Goal: Task Accomplishment & Management: Complete application form

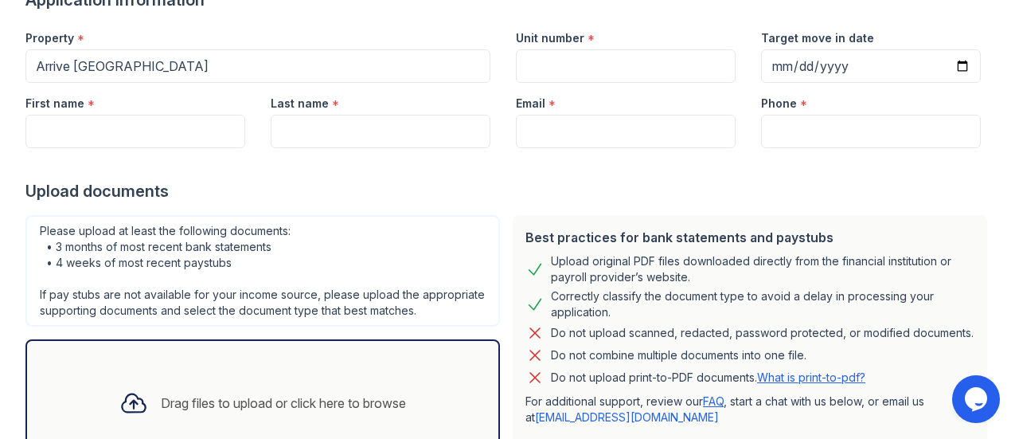
scroll to position [147, 0]
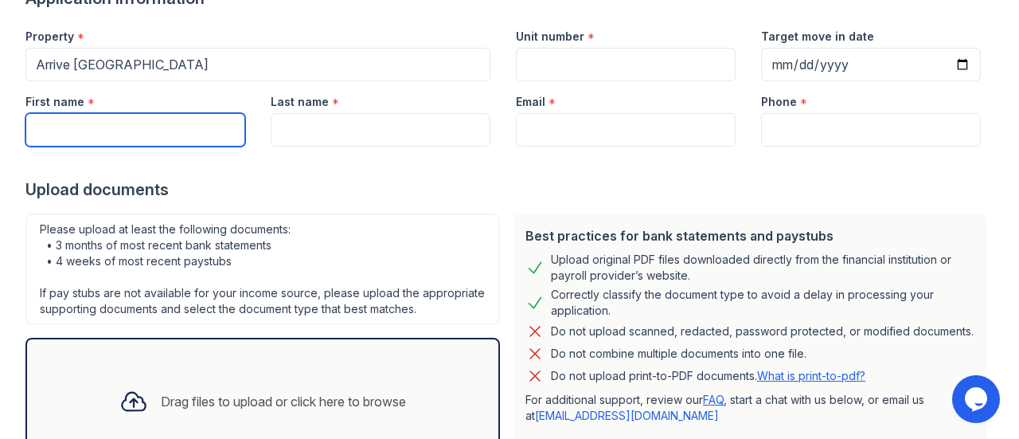
click at [82, 143] on input "First name" at bounding box center [135, 129] width 220 height 33
type input "[PERSON_NAME]"
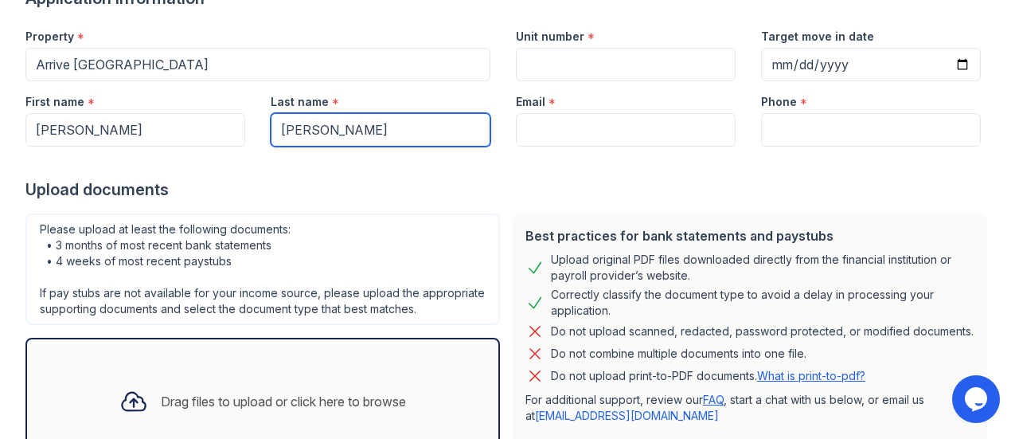
type input "[EMAIL_ADDRESS][DOMAIN_NAME]"
type input "6157883324"
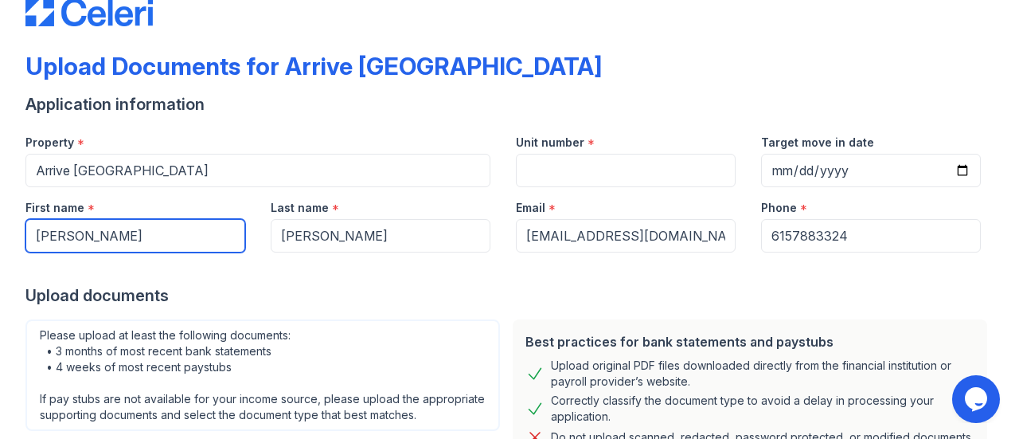
scroll to position [40, 0]
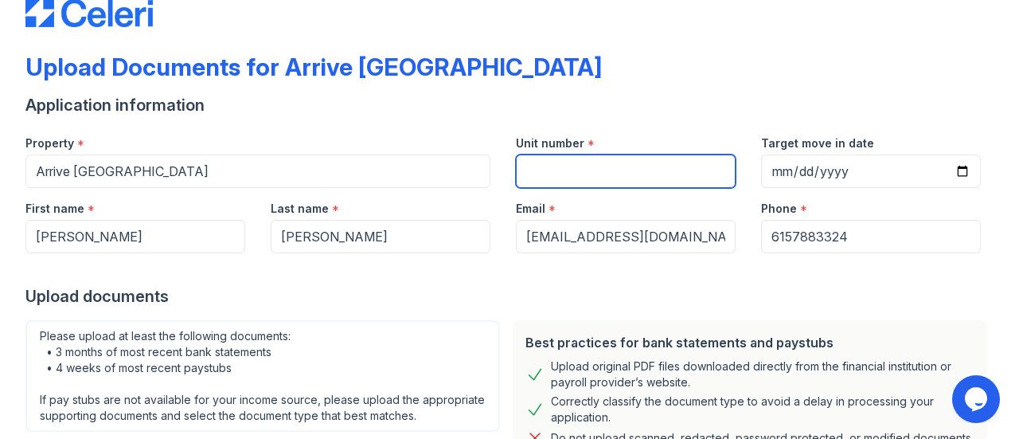
click at [623, 178] on input "Unit number" at bounding box center [626, 170] width 220 height 33
type input "N305"
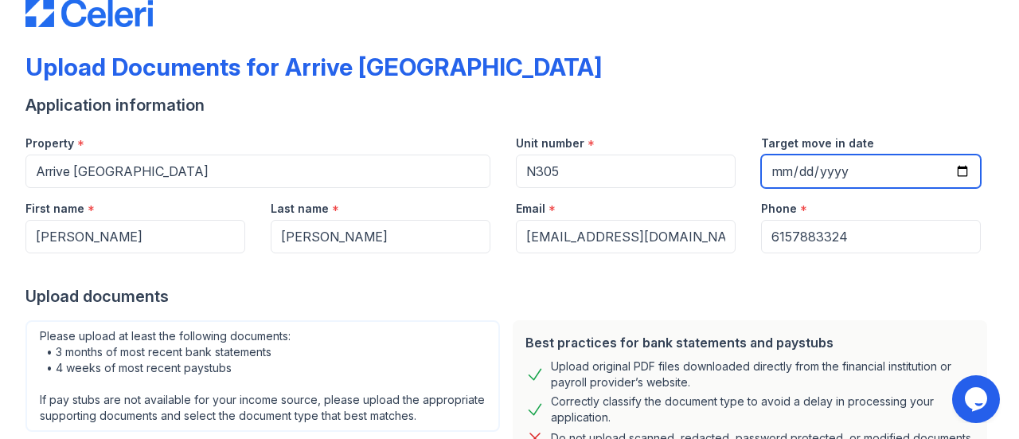
click at [782, 170] on input "Target move in date" at bounding box center [871, 170] width 220 height 33
type input "[DATE]"
click at [707, 106] on div "Application information" at bounding box center [509, 105] width 968 height 22
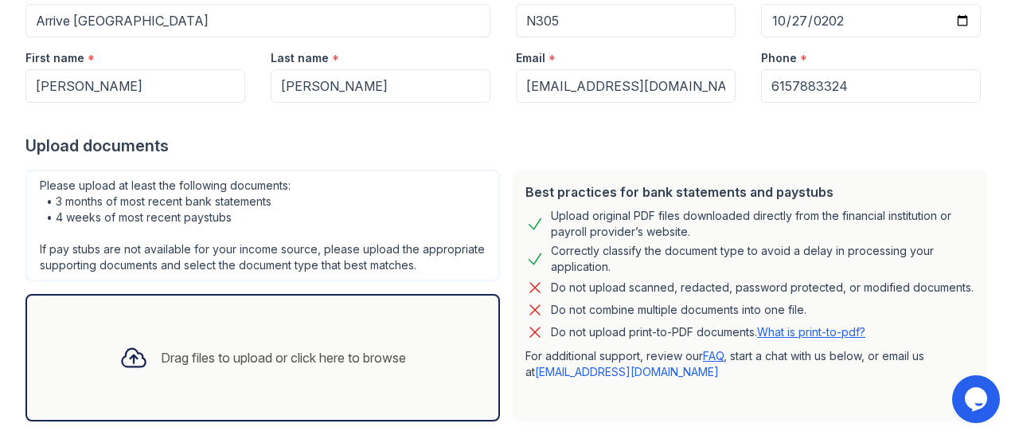
scroll to position [193, 0]
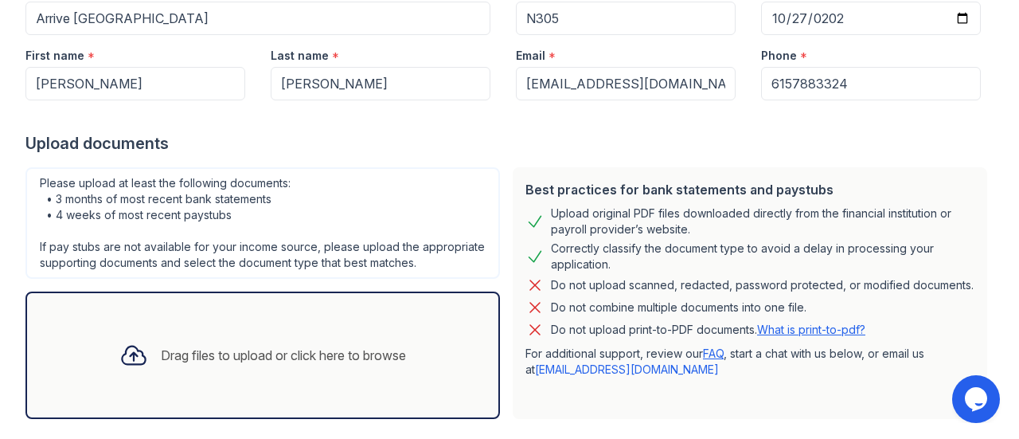
click at [280, 365] on div "Drag files to upload or click here to browse" at bounding box center [283, 355] width 245 height 19
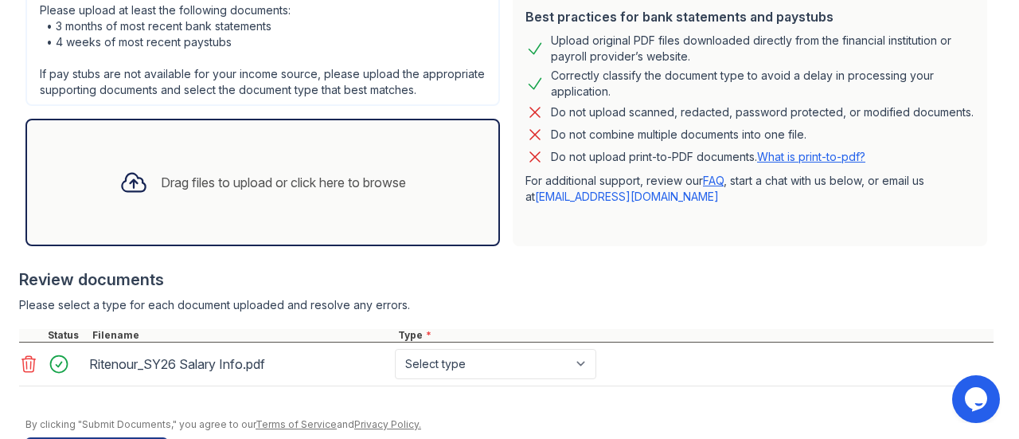
scroll to position [435, 0]
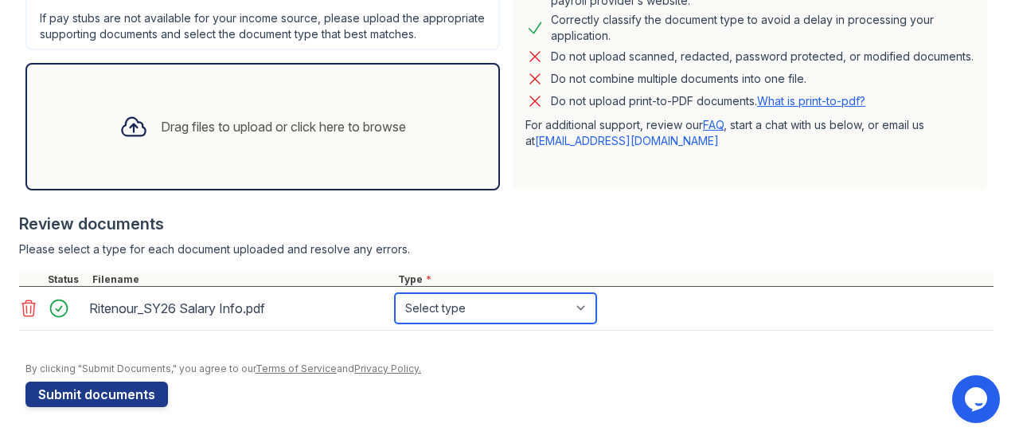
click at [587, 305] on select "Select type Paystub Bank Statement Offer Letter Tax Documents Benefit Award Let…" at bounding box center [495, 308] width 201 height 30
select select "paystub"
click at [395, 294] on select "Select type Paystub Bank Statement Offer Letter Tax Documents Benefit Award Let…" at bounding box center [495, 308] width 201 height 30
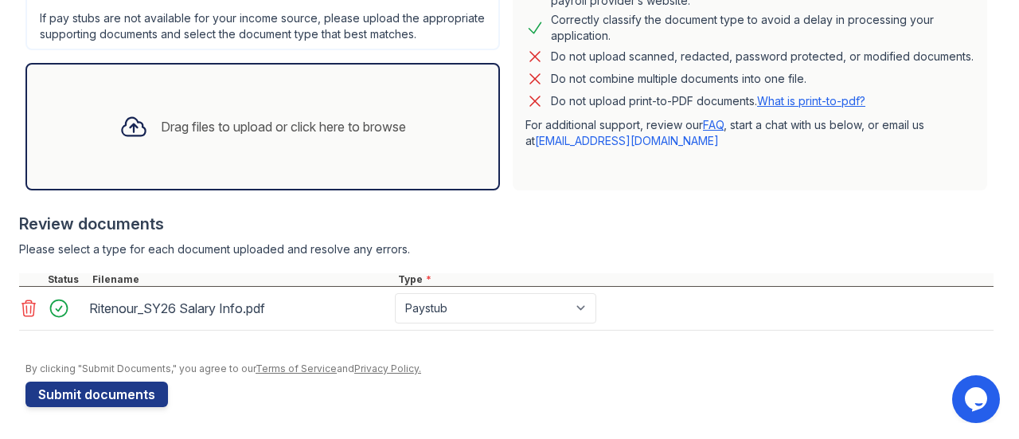
click at [315, 170] on div "Drag files to upload or click here to browse" at bounding box center [262, 126] width 475 height 127
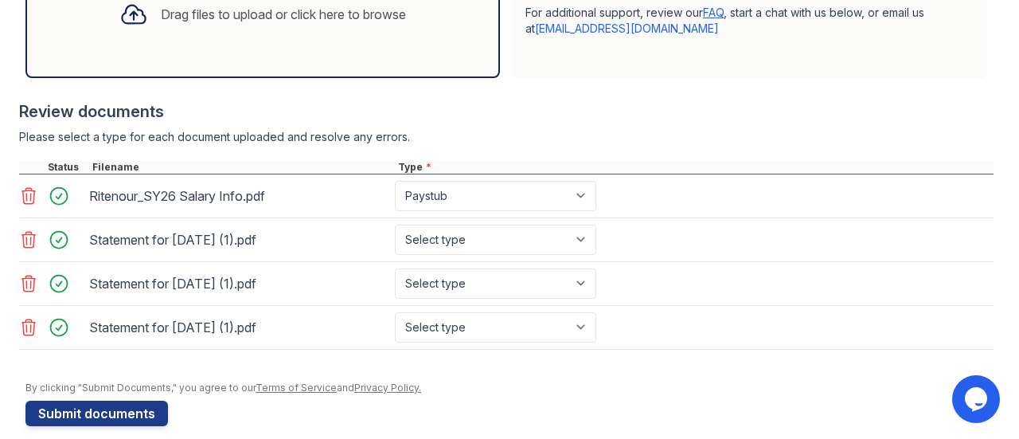
scroll to position [564, 0]
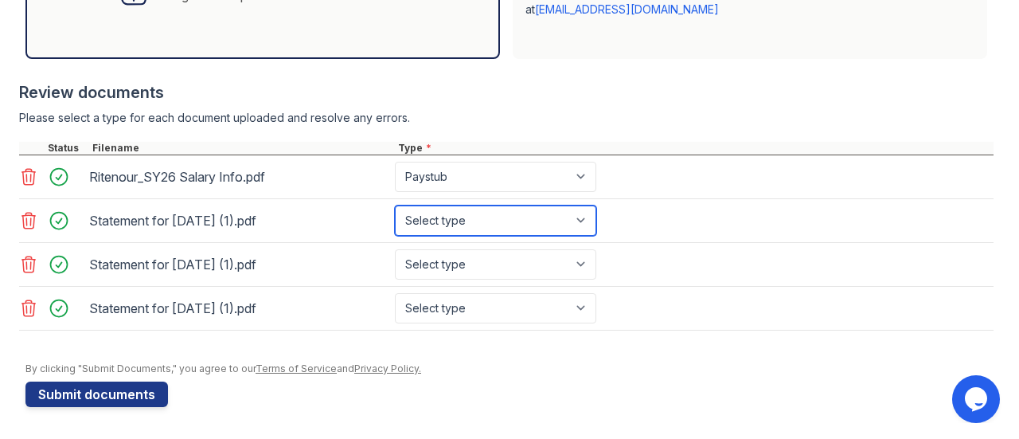
click at [583, 222] on select "Select type Paystub Bank Statement Offer Letter Tax Documents Benefit Award Let…" at bounding box center [495, 220] width 201 height 30
select select "paystub"
click at [395, 208] on select "Select type Paystub Bank Statement Offer Letter Tax Documents Benefit Award Let…" at bounding box center [495, 220] width 201 height 30
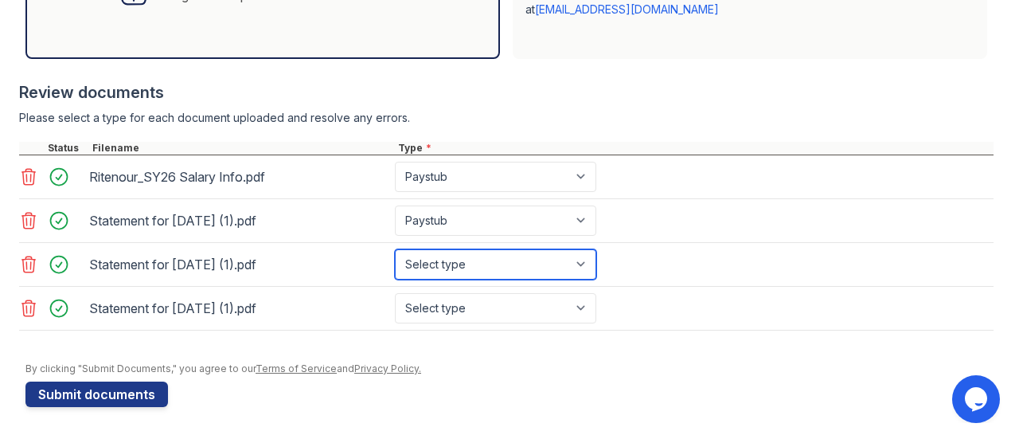
click at [582, 268] on select "Select type Paystub Bank Statement Offer Letter Tax Documents Benefit Award Let…" at bounding box center [495, 264] width 201 height 30
select select "paystub"
click at [395, 251] on select "Select type Paystub Bank Statement Offer Letter Tax Documents Benefit Award Let…" at bounding box center [495, 264] width 201 height 30
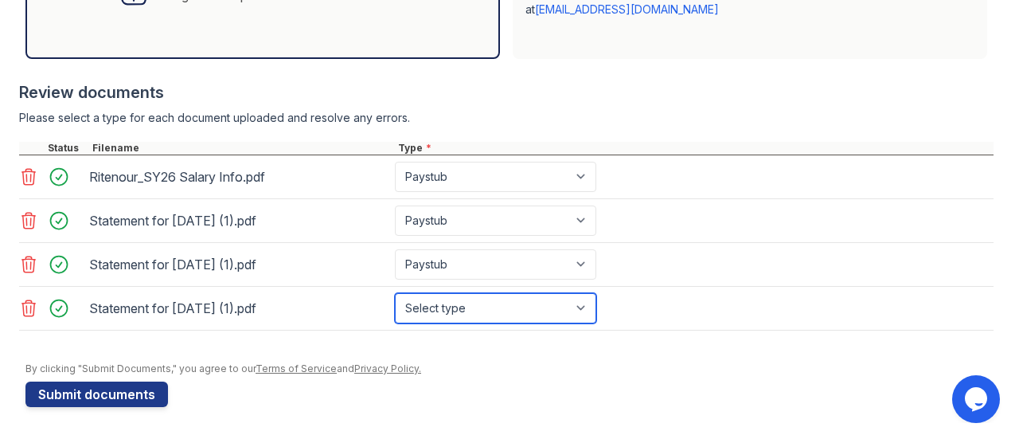
click at [579, 311] on select "Select type Paystub Bank Statement Offer Letter Tax Documents Benefit Award Let…" at bounding box center [495, 308] width 201 height 30
select select "paystub"
click at [395, 294] on select "Select type Paystub Bank Statement Offer Letter Tax Documents Benefit Award Let…" at bounding box center [495, 308] width 201 height 30
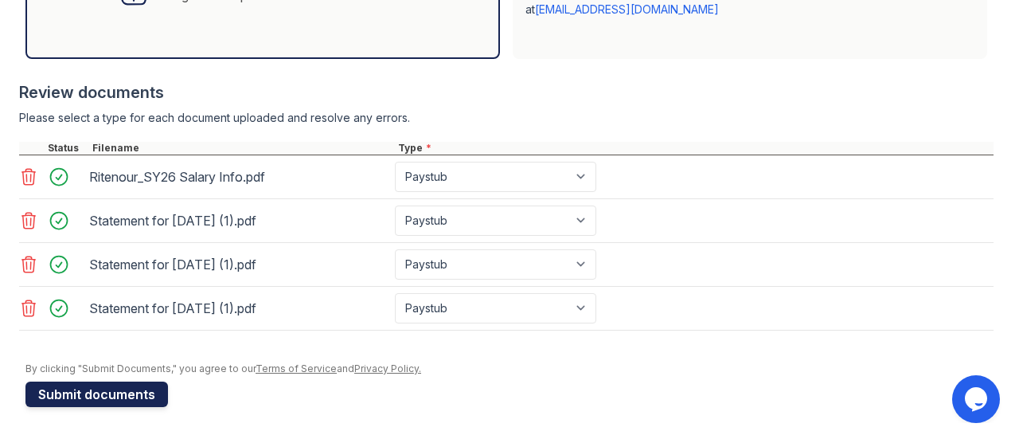
click at [139, 390] on button "Submit documents" at bounding box center [96, 393] width 143 height 25
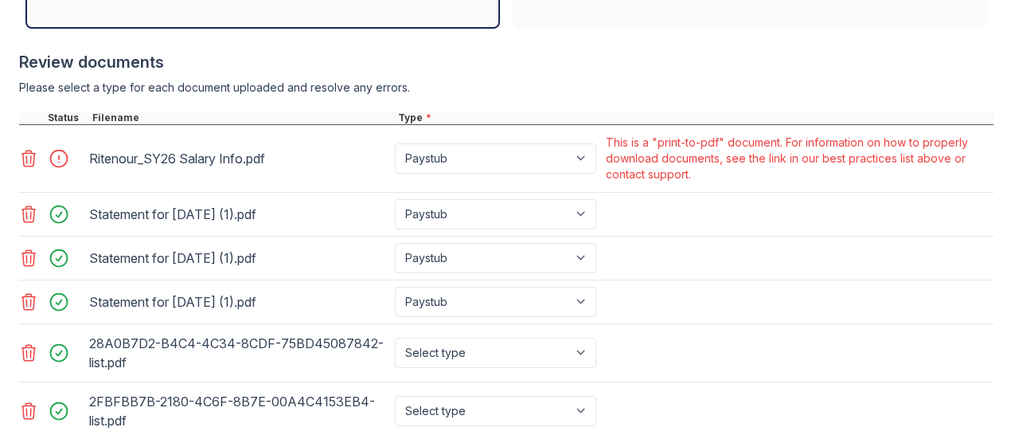
scroll to position [734, 0]
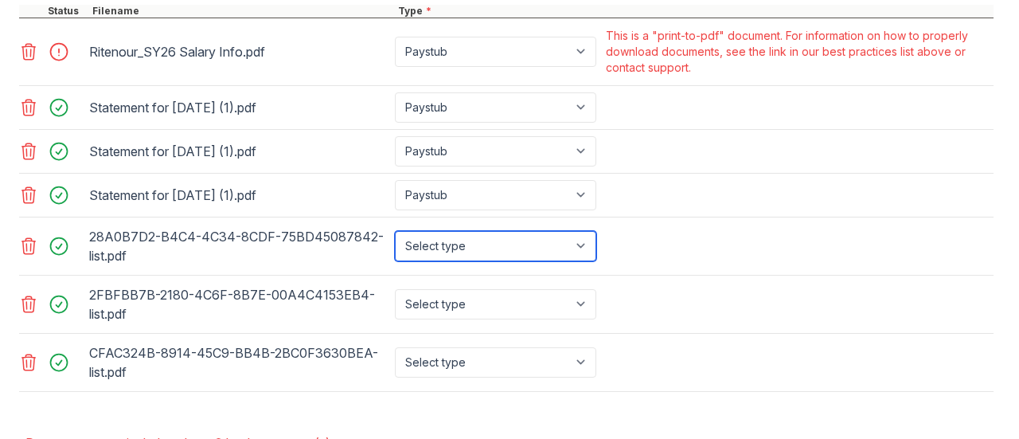
click at [577, 252] on select "Select type Paystub Bank Statement Offer Letter Tax Documents Benefit Award Let…" at bounding box center [495, 246] width 201 height 30
select select "bank_statement"
click at [395, 242] on select "Select type Paystub Bank Statement Offer Letter Tax Documents Benefit Award Let…" at bounding box center [495, 246] width 201 height 30
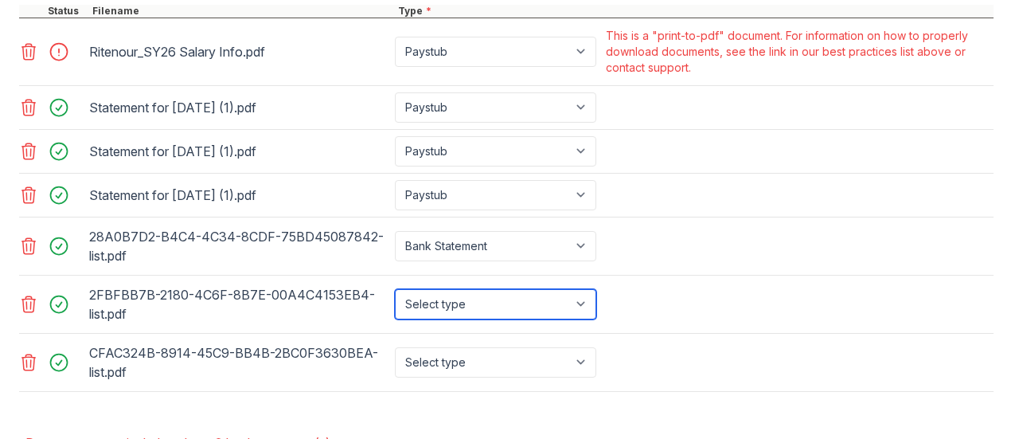
click at [583, 311] on select "Select type Paystub Bank Statement Offer Letter Tax Documents Benefit Award Let…" at bounding box center [495, 304] width 201 height 30
select select "bank_statement"
click at [395, 300] on select "Select type Paystub Bank Statement Offer Letter Tax Documents Benefit Award Let…" at bounding box center [495, 304] width 201 height 30
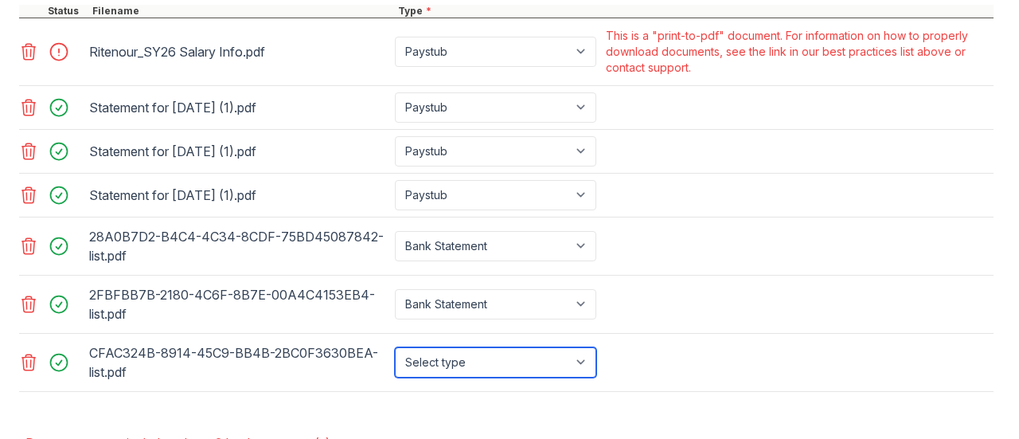
click at [578, 369] on select "Select type Paystub Bank Statement Offer Letter Tax Documents Benefit Award Let…" at bounding box center [495, 362] width 201 height 30
select select "bank_statement"
click at [395, 358] on select "Select type Paystub Bank Statement Offer Letter Tax Documents Benefit Award Let…" at bounding box center [495, 362] width 201 height 30
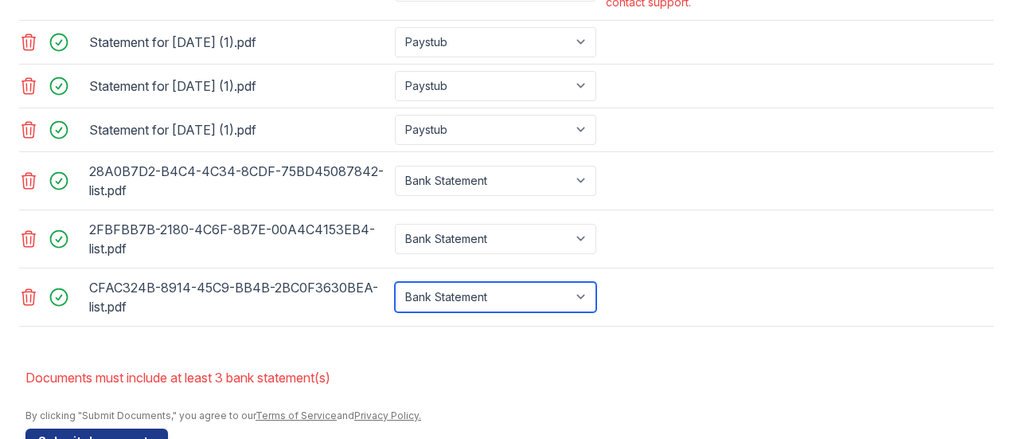
scroll to position [857, 0]
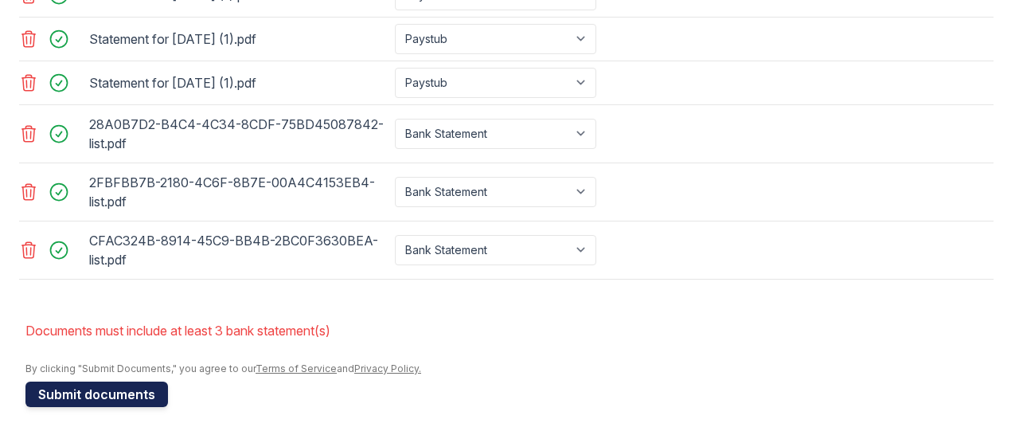
click at [102, 394] on button "Submit documents" at bounding box center [96, 393] width 143 height 25
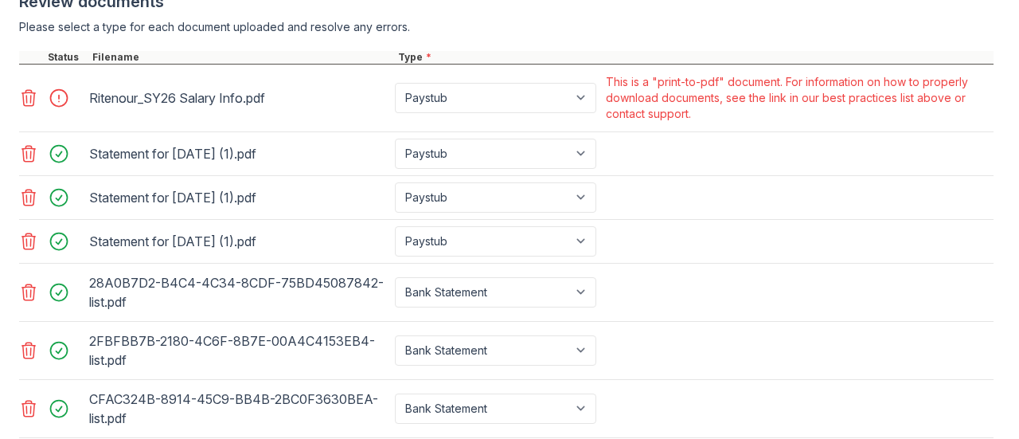
scroll to position [687, 0]
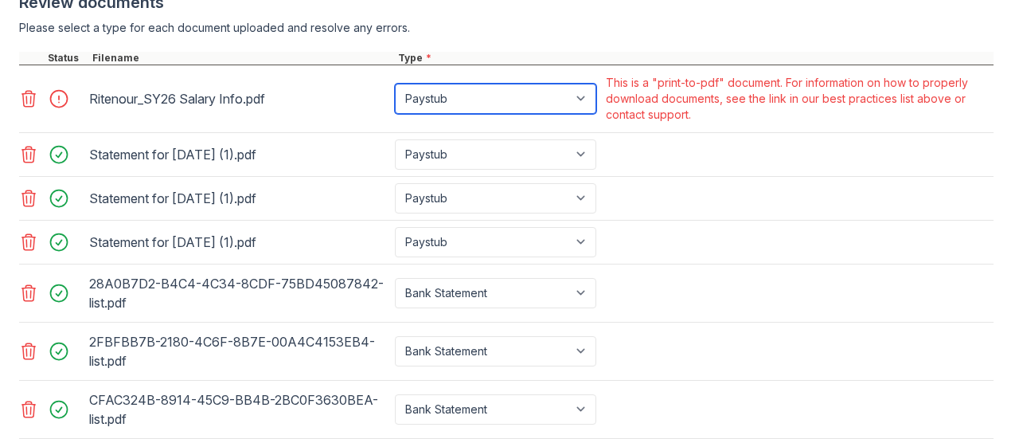
click at [585, 112] on select "Paystub Bank Statement Offer Letter Tax Documents Benefit Award Letter Investme…" at bounding box center [495, 99] width 201 height 30
click at [544, 114] on select "Paystub Bank Statement Offer Letter Tax Documents Benefit Award Letter Investme…" at bounding box center [495, 99] width 201 height 30
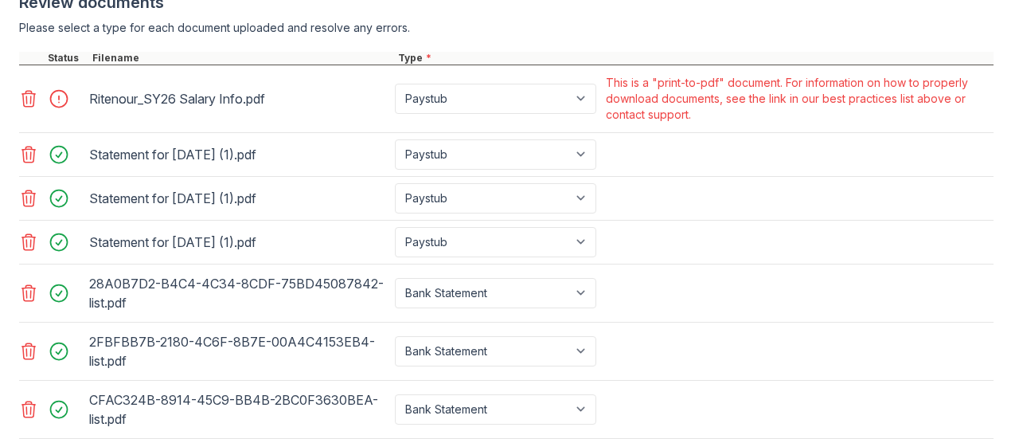
click at [29, 106] on icon at bounding box center [28, 98] width 19 height 19
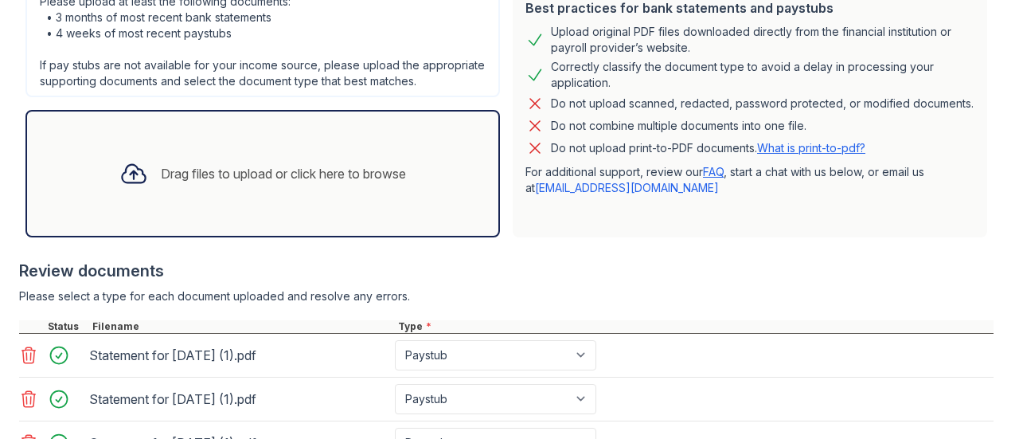
scroll to position [418, 0]
click at [596, 259] on div at bounding box center [506, 252] width 975 height 16
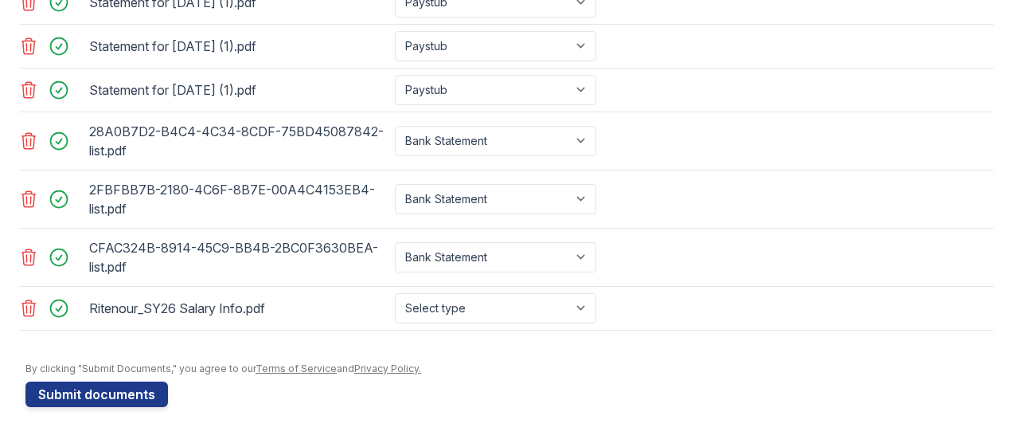
scroll to position [782, 0]
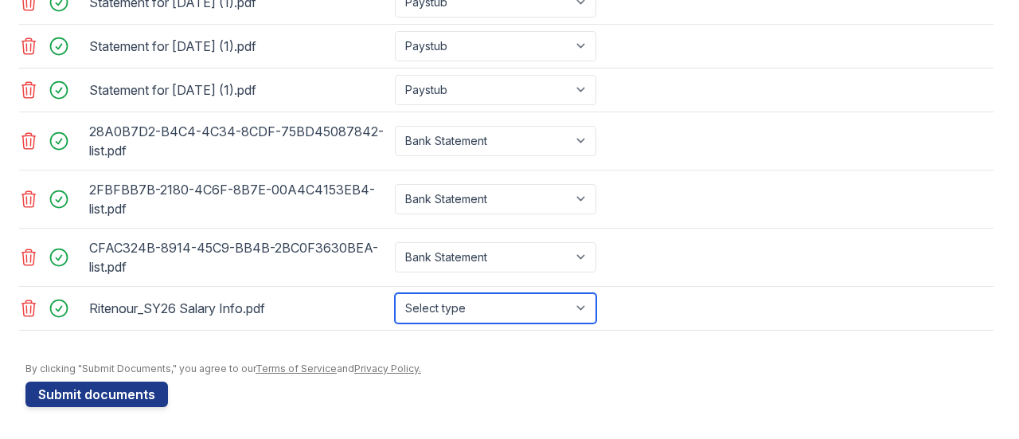
click at [585, 310] on select "Select type Paystub Bank Statement Offer Letter Tax Documents Benefit Award Let…" at bounding box center [495, 308] width 201 height 30
select select "paystub"
click at [395, 294] on select "Select type Paystub Bank Statement Offer Letter Tax Documents Benefit Award Let…" at bounding box center [495, 308] width 201 height 30
click at [481, 314] on select "Select type Paystub Bank Statement Offer Letter Tax Documents Benefit Award Let…" at bounding box center [495, 308] width 201 height 30
click at [395, 294] on select "Select type Paystub Bank Statement Offer Letter Tax Documents Benefit Award Let…" at bounding box center [495, 308] width 201 height 30
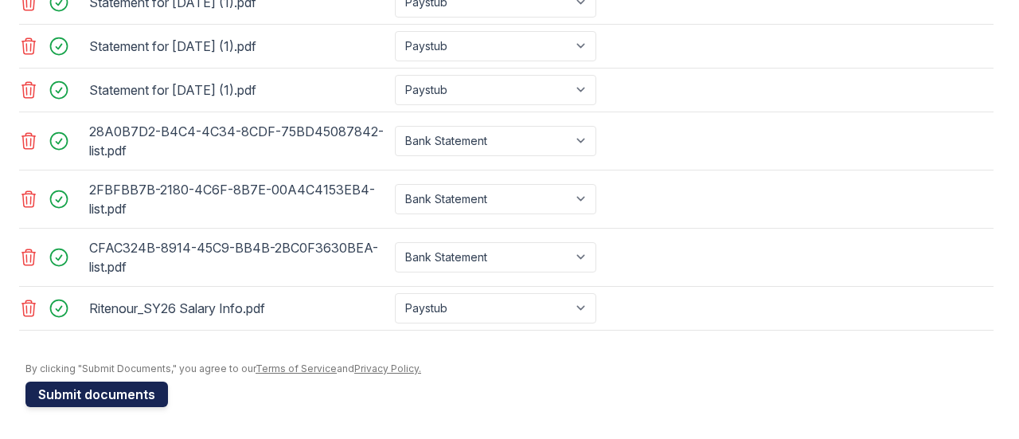
click at [121, 393] on button "Submit documents" at bounding box center [96, 393] width 143 height 25
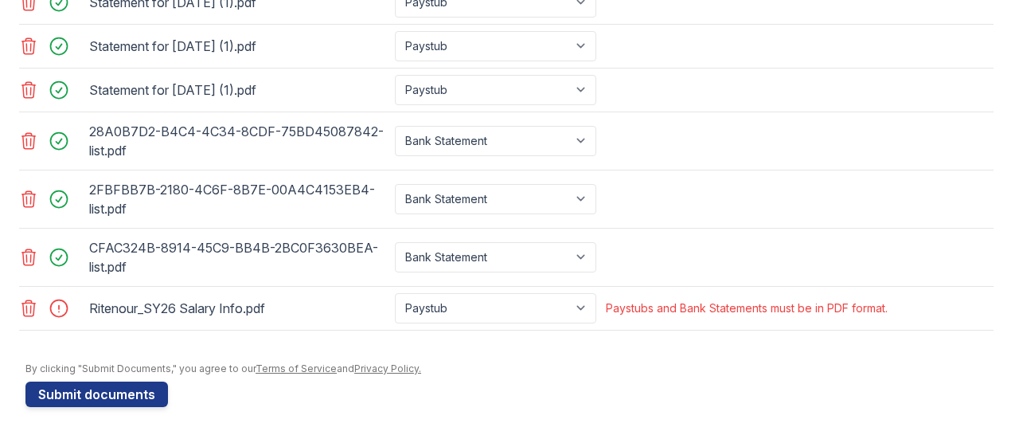
click at [26, 303] on icon at bounding box center [29, 308] width 14 height 16
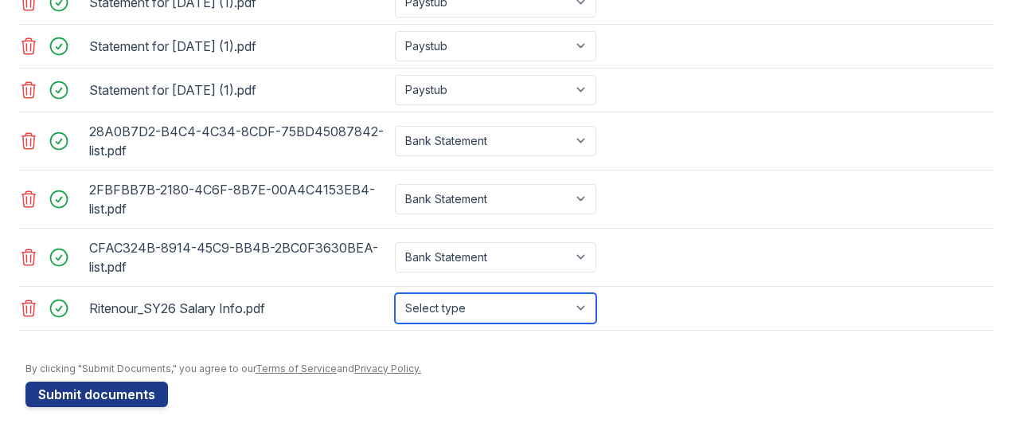
click at [569, 314] on select "Select type Paystub Bank Statement Offer Letter Tax Documents Benefit Award Let…" at bounding box center [495, 308] width 201 height 30
select select "paystub"
click at [395, 294] on select "Select type Paystub Bank Statement Offer Letter Tax Documents Benefit Award Let…" at bounding box center [495, 308] width 201 height 30
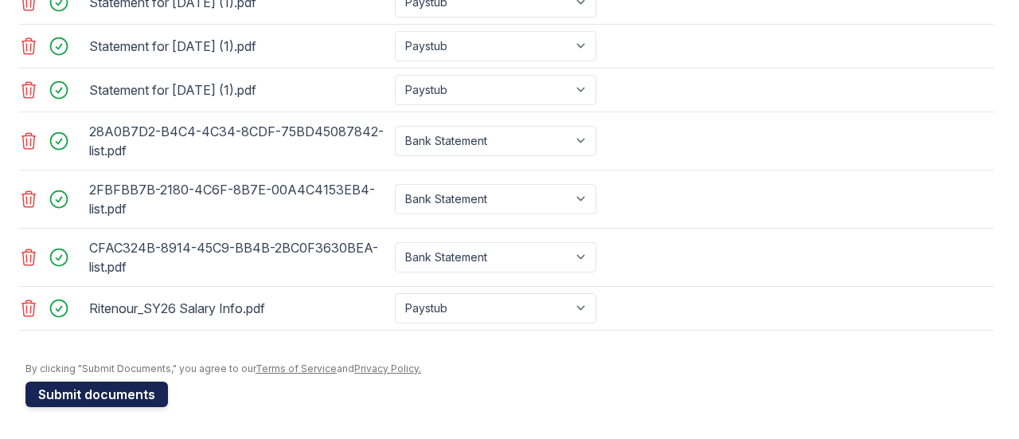
click at [73, 396] on button "Submit documents" at bounding box center [96, 393] width 143 height 25
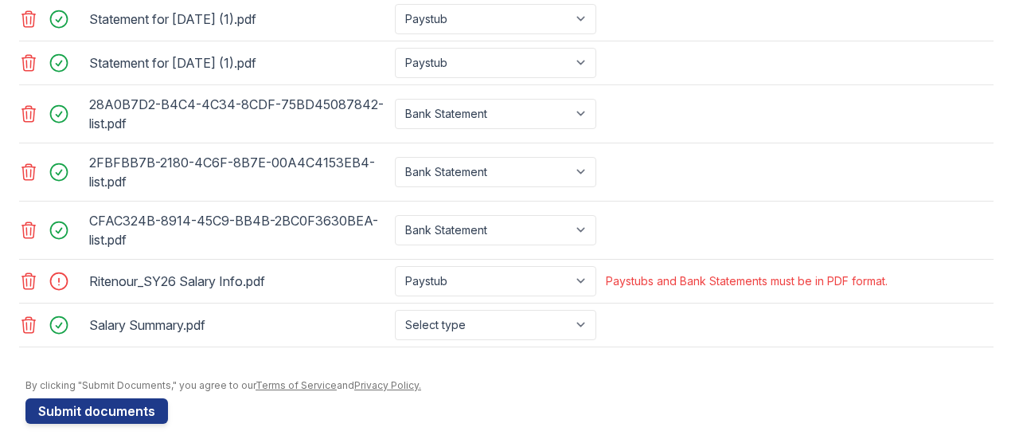
scroll to position [825, 0]
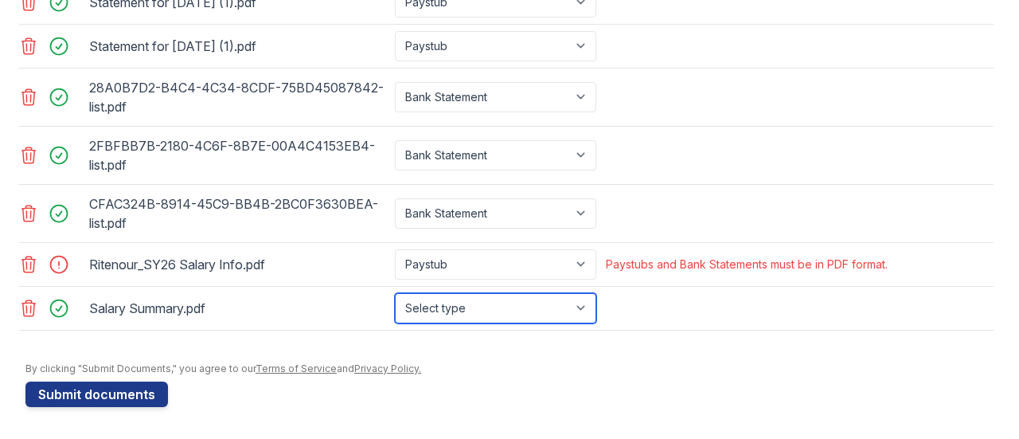
click at [588, 307] on select "Select type Paystub Bank Statement Offer Letter Tax Documents Benefit Award Let…" at bounding box center [495, 308] width 201 height 30
select select "paystub"
click at [395, 294] on select "Select type Paystub Bank Statement Offer Letter Tax Documents Benefit Award Let…" at bounding box center [495, 308] width 201 height 30
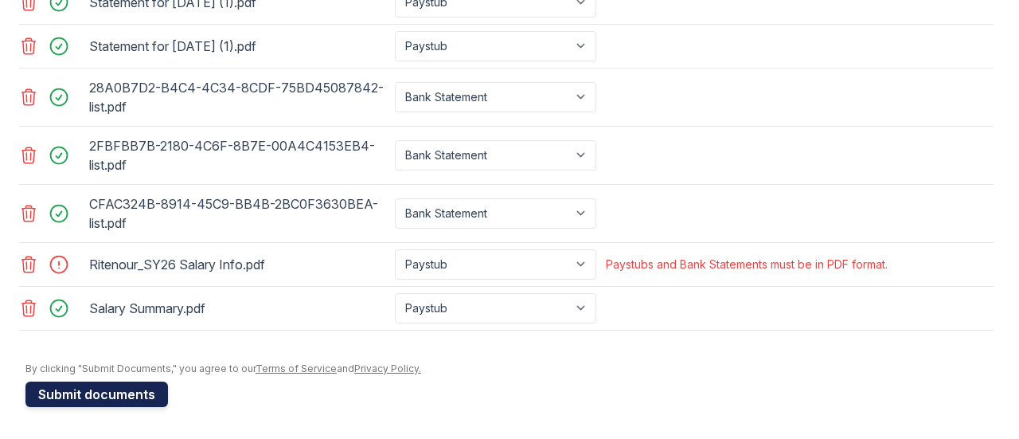
click at [149, 396] on button "Submit documents" at bounding box center [96, 393] width 143 height 25
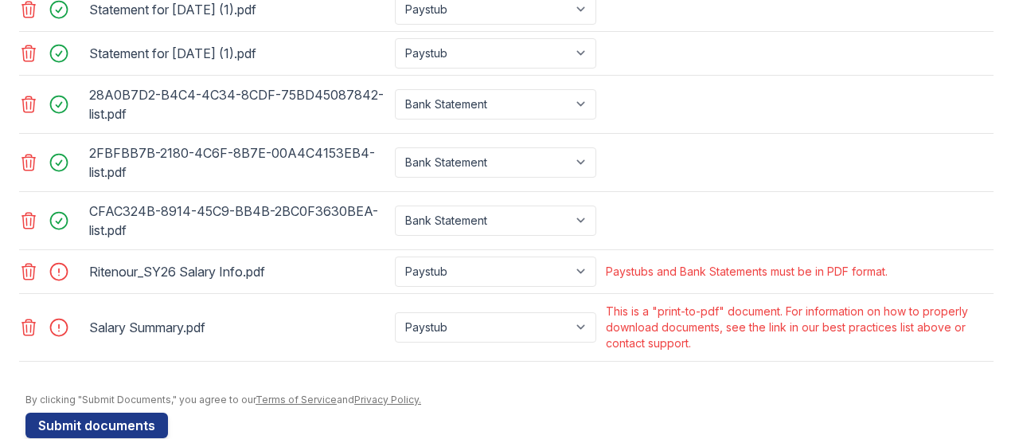
scroll to position [809, 0]
click at [24, 279] on icon at bounding box center [29, 271] width 14 height 16
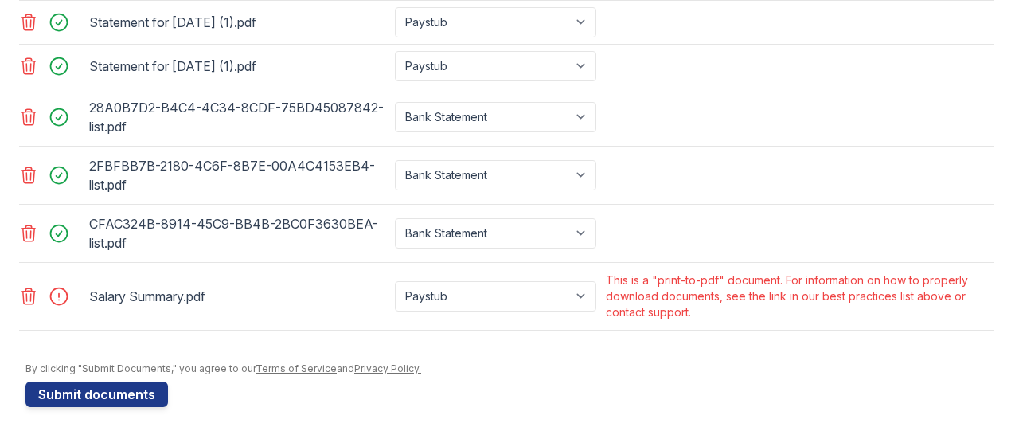
click at [25, 292] on icon at bounding box center [28, 296] width 19 height 19
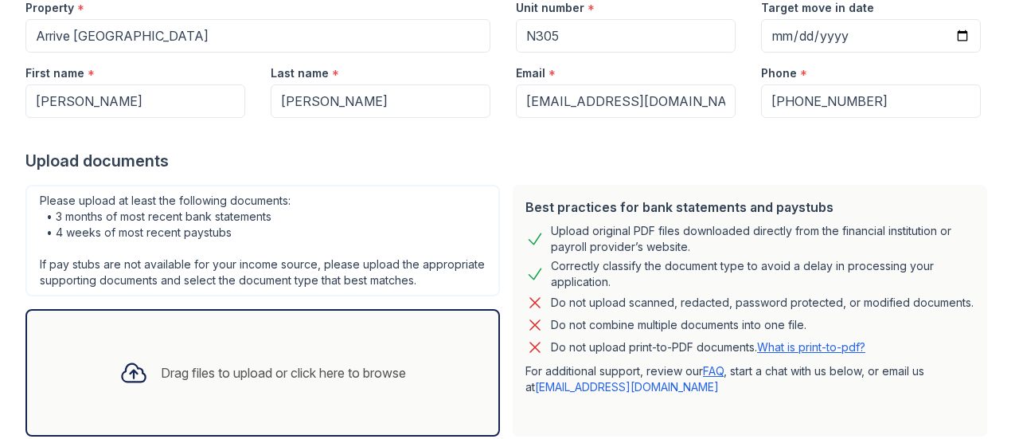
scroll to position [221, 0]
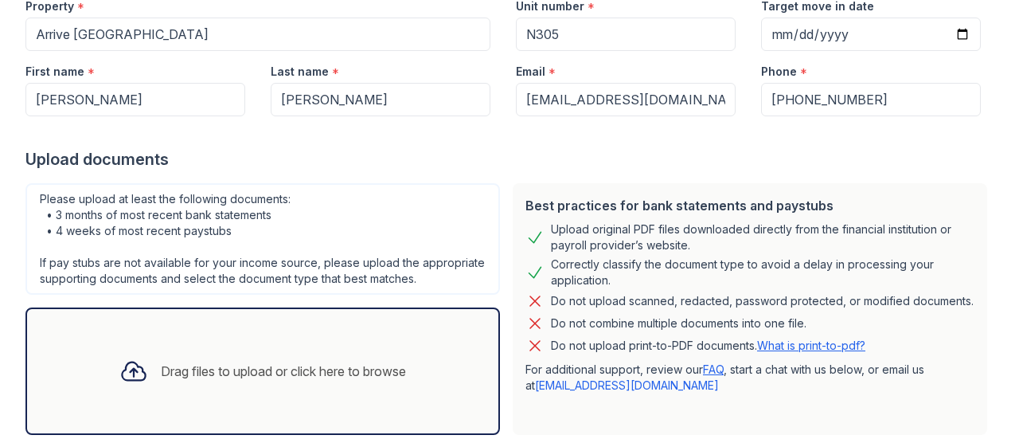
click at [712, 375] on link "FAQ" at bounding box center [713, 369] width 21 height 14
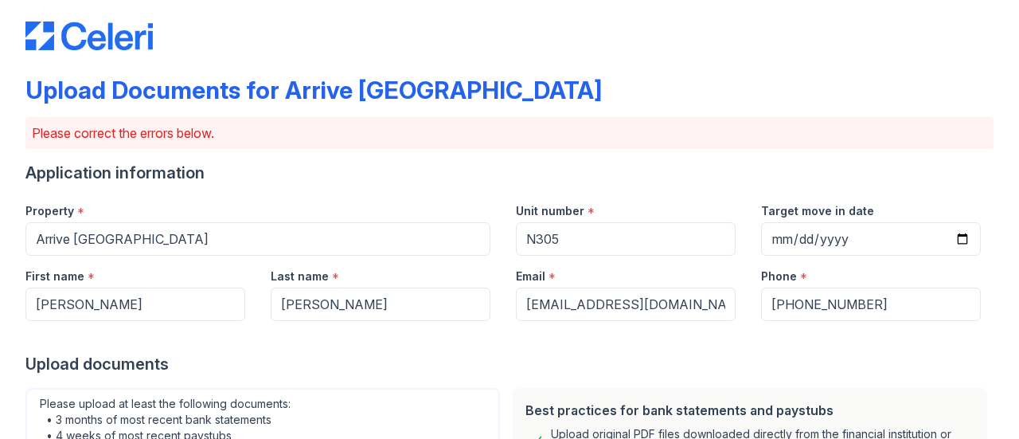
scroll to position [0, 0]
